Goal: Navigation & Orientation: Find specific page/section

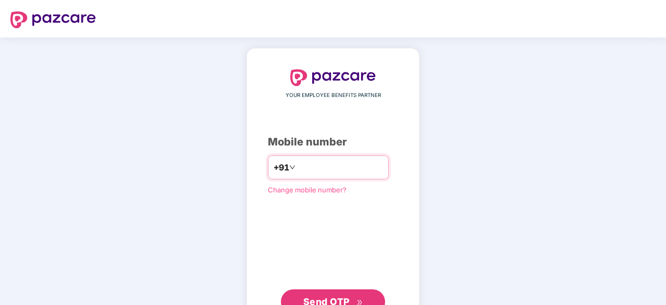
click at [330, 168] on input "number" at bounding box center [340, 167] width 85 height 17
type input "**********"
click at [331, 296] on span "Send OTP" at bounding box center [326, 301] width 46 height 11
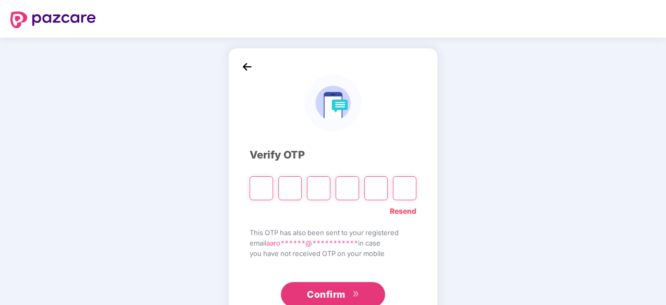
type input "*"
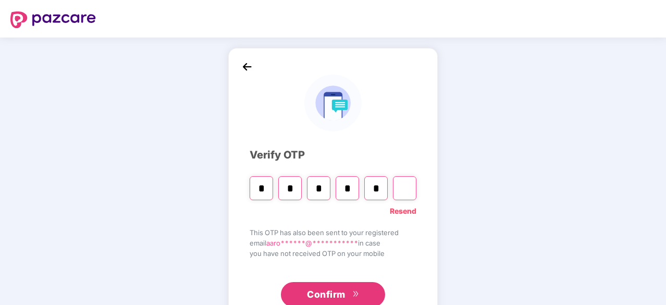
type input "*"
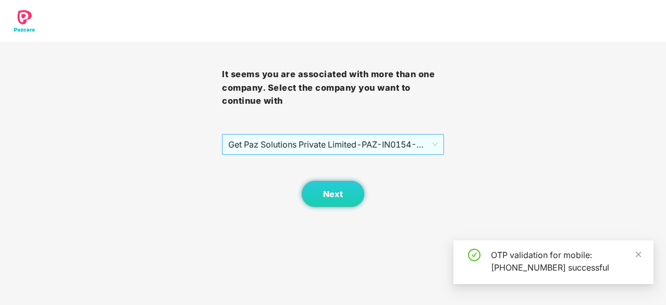
click at [340, 145] on span "Get Paz Solutions Private Limited - PAZ-IN0154 - EMPLOYEE" at bounding box center [332, 144] width 209 height 20
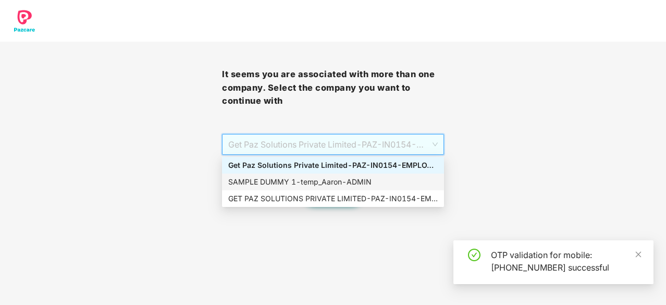
click at [271, 186] on div "SAMPLE DUMMY 1 - temp_Aaron - ADMIN" at bounding box center [332, 181] width 209 height 11
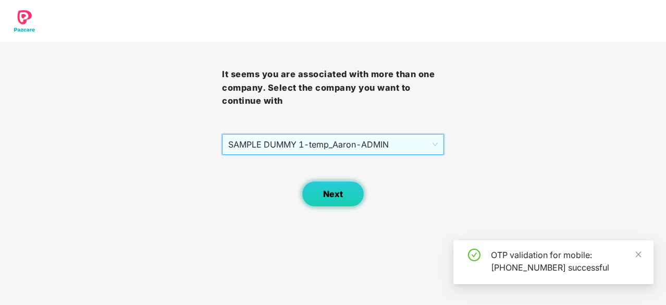
click at [305, 193] on button "Next" at bounding box center [333, 194] width 63 height 26
